Goal: Information Seeking & Learning: Learn about a topic

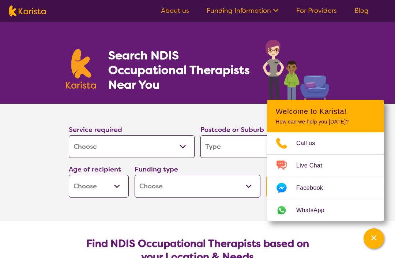
select select "[MEDICAL_DATA]"
click at [236, 140] on input "search" at bounding box center [263, 146] width 126 height 23
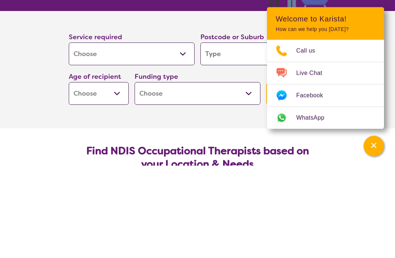
type input "2"
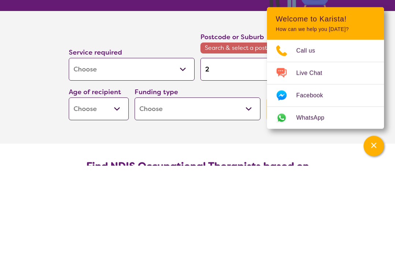
type input "25"
type input "253"
type input "2539"
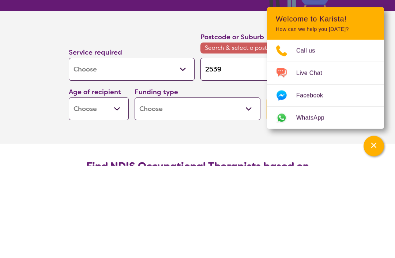
type input "2539"
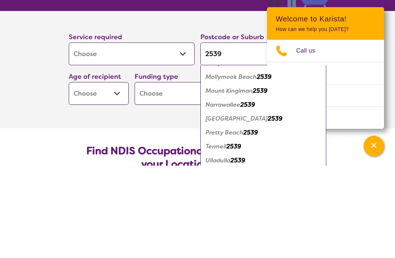
scroll to position [234, 0]
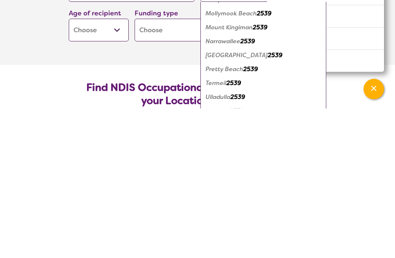
type input "2539"
click at [218, 242] on em "Ulladulla" at bounding box center [218, 246] width 25 height 8
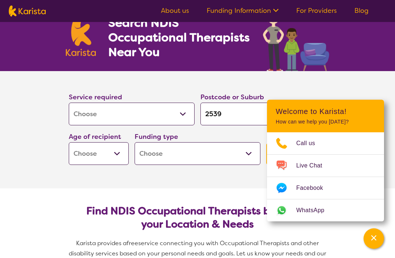
scroll to position [33, 0]
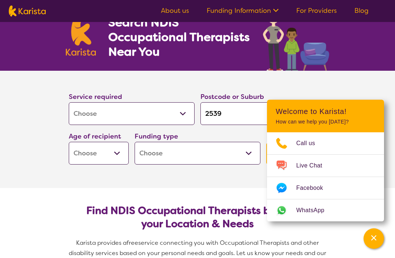
click at [97, 154] on select "Early Childhood - 0 to 9 Child - 10 to 11 Adolescent - 12 to 17 Adult - 18 to 6…" at bounding box center [99, 153] width 60 height 23
select select "EC"
click at [167, 160] on select "Home Care Package (HCP) National Disability Insurance Scheme (NDIS) I don't know" at bounding box center [198, 153] width 126 height 23
select select "NDIS"
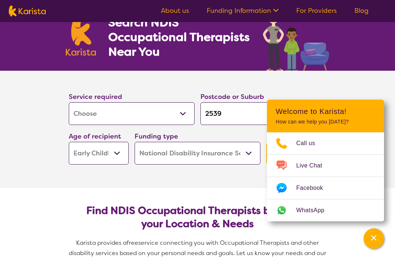
select select "NDIS"
click at [342, 98] on section "Service required Allied Health Assistant Assessment (ADHD or Autism) Behaviour …" at bounding box center [197, 129] width 293 height 117
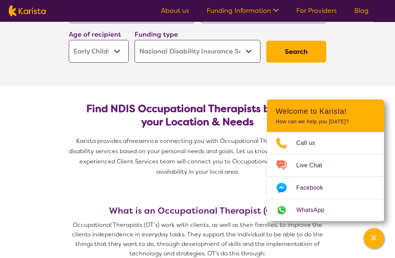
scroll to position [131, 0]
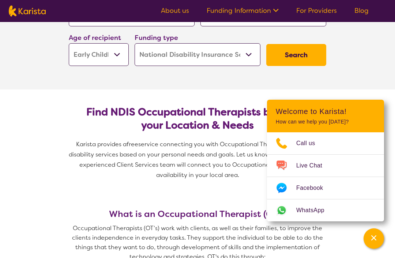
click at [292, 57] on button "Search" at bounding box center [296, 55] width 60 height 22
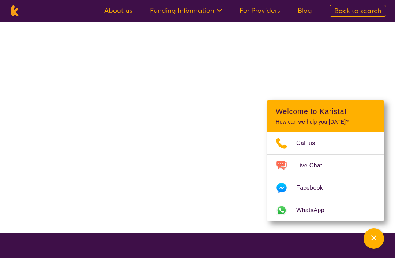
scroll to position [0, 0]
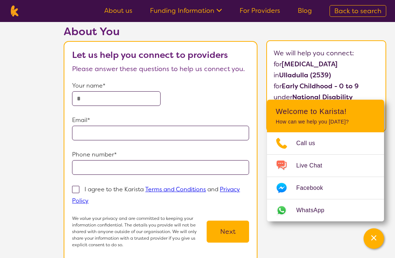
scroll to position [31, 0]
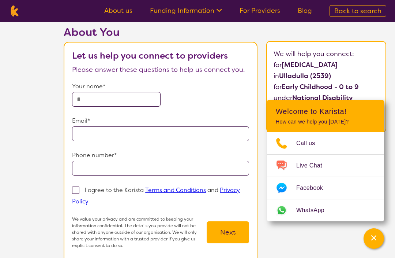
click at [181, 12] on link "Funding Information" at bounding box center [186, 10] width 72 height 9
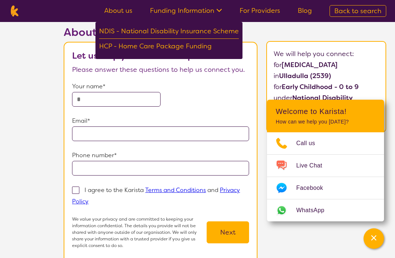
click at [138, 34] on div "NDIS - National Disability Insurance Scheme" at bounding box center [169, 32] width 140 height 13
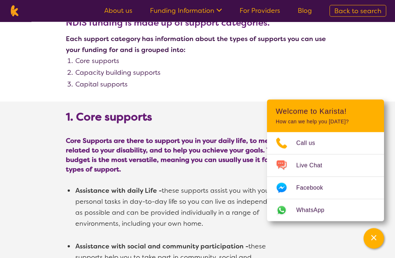
scroll to position [371, 0]
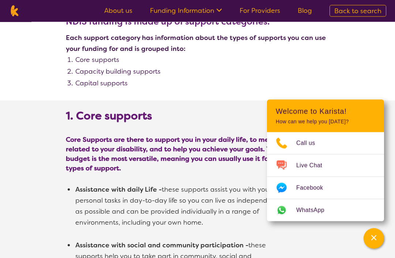
click at [372, 241] on icon "Channel Menu" at bounding box center [373, 237] width 7 height 7
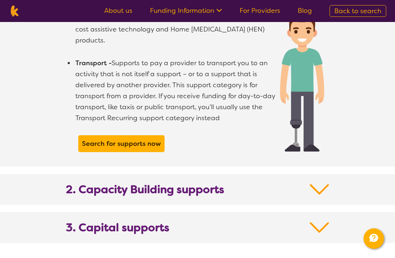
scroll to position [699, 0]
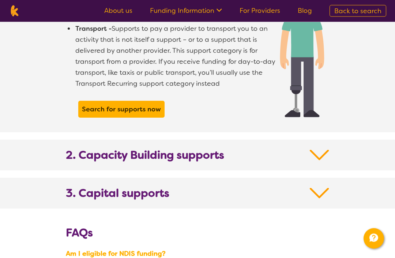
click at [96, 154] on b "2. Capacity Building supports" at bounding box center [145, 155] width 158 height 13
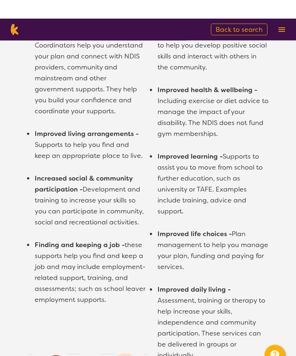
scroll to position [890, 0]
